Goal: Task Accomplishment & Management: Complete application form

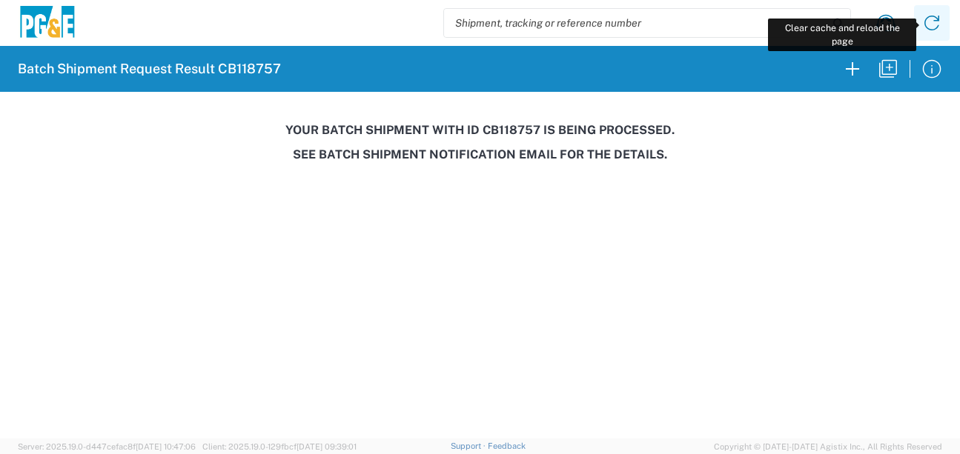
click at [931, 19] on icon at bounding box center [932, 23] width 24 height 24
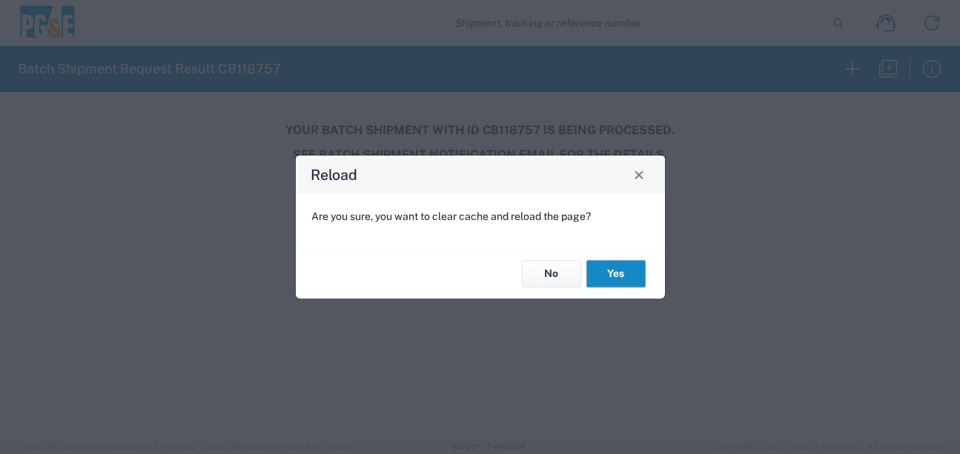
click at [623, 271] on button "Yes" at bounding box center [615, 274] width 59 height 27
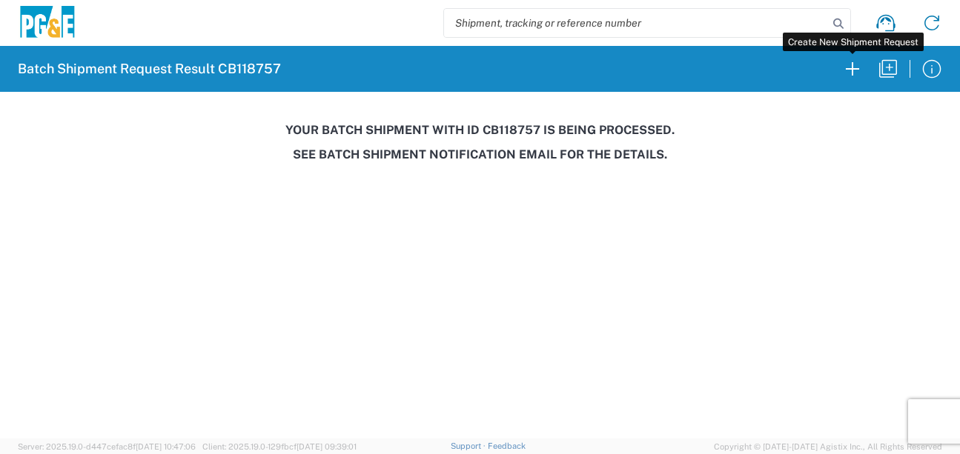
click at [858, 77] on icon "button" at bounding box center [852, 69] width 24 height 24
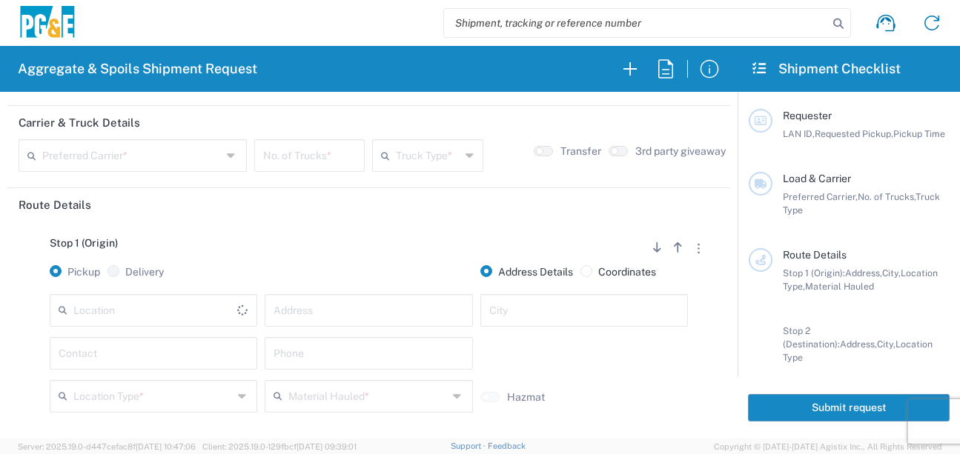
scroll to position [148, 0]
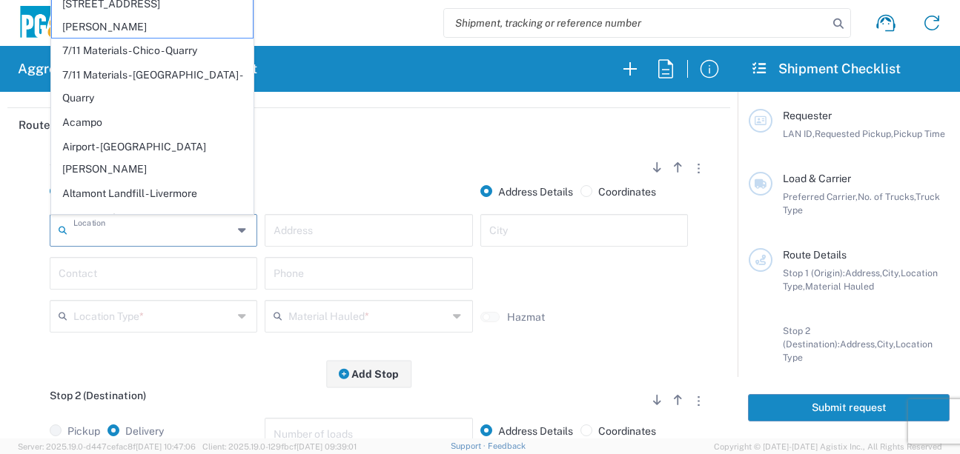
click at [168, 226] on input "text" at bounding box center [152, 229] width 159 height 26
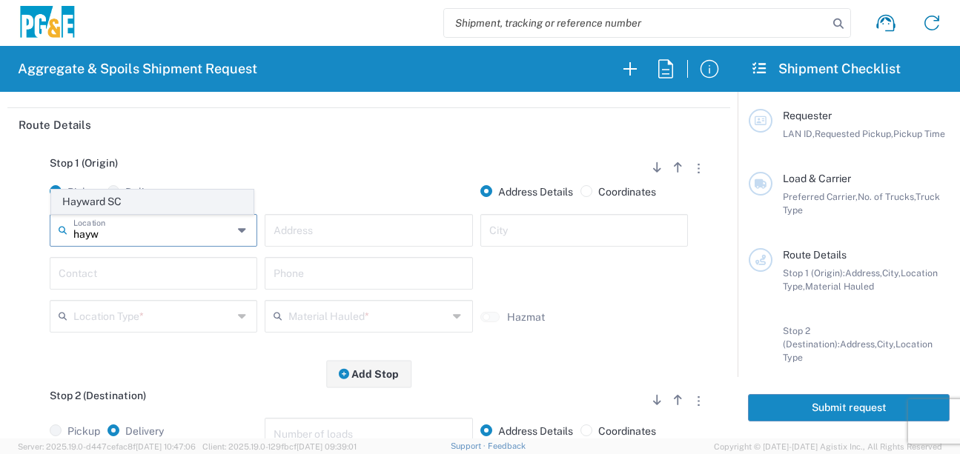
click at [160, 196] on span "Hayward SC" at bounding box center [152, 201] width 201 height 23
type input "Hayward SC"
type input "24300 Clawiter Rd"
type input "Hayward"
type input "Business No Loading Dock"
